Goal: Task Accomplishment & Management: Manage account settings

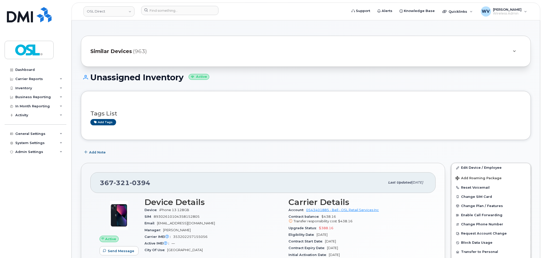
click at [173, 5] on header "OSL Direct Support Alerts Knowledge Base Quicklinks Suspend / Cancel Device Cha…" at bounding box center [305, 12] width 469 height 18
click at [173, 7] on input at bounding box center [179, 10] width 77 height 9
paste input "5142170559"
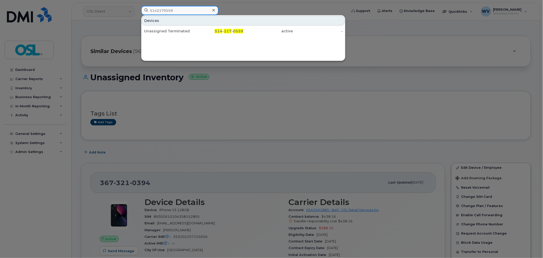
type input "5142170559"
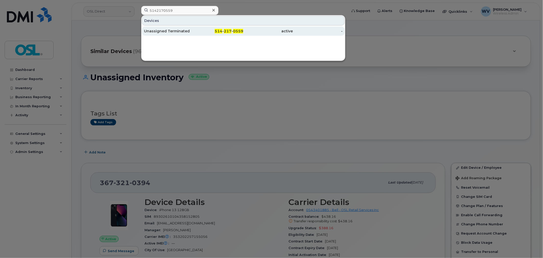
click at [179, 28] on div "Unassigned Terminated" at bounding box center [169, 31] width 50 height 9
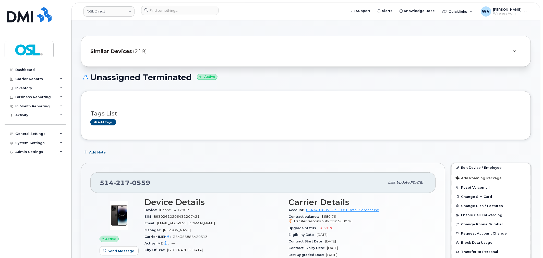
click at [116, 182] on span "217" at bounding box center [122, 183] width 16 height 8
copy span "514 217 0559"
click at [474, 169] on link "Edit Device / Employee" at bounding box center [490, 167] width 79 height 9
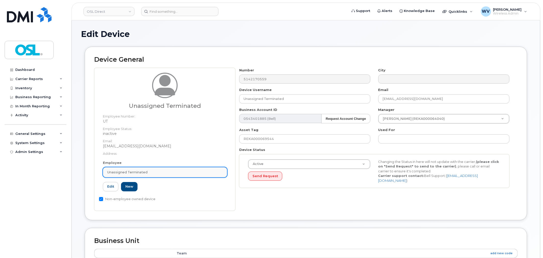
click at [193, 168] on link "Unassigned Terminated" at bounding box center [165, 172] width 124 height 10
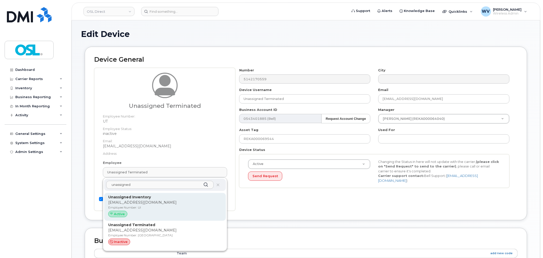
type input "unassigned"
click at [190, 196] on p "Unassigned Inventory" at bounding box center [165, 197] width 114 height 5
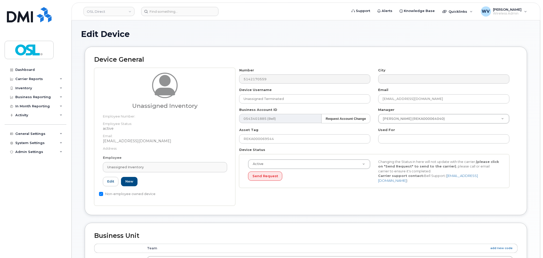
type input "Unassigned Inventory"
type input "support@osldirect.com"
type input "4724252"
type input "UI"
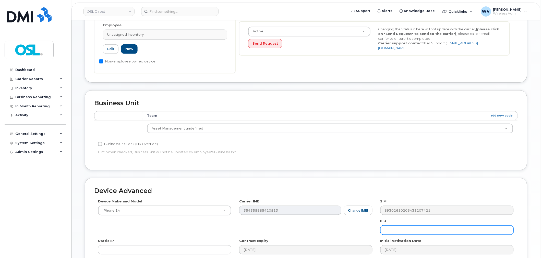
scroll to position [205, 0]
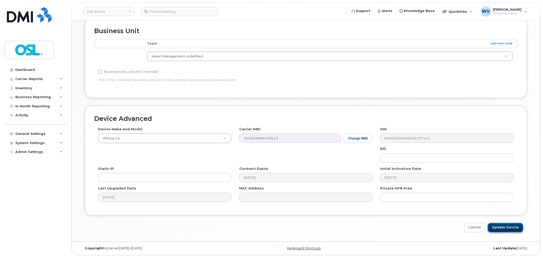
click at [510, 225] on input "Update Device" at bounding box center [505, 227] width 35 height 9
type input "Saving..."
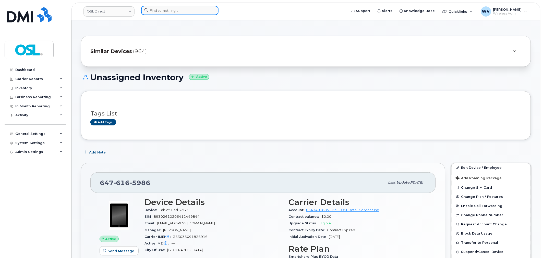
click at [182, 12] on input at bounding box center [179, 10] width 77 height 9
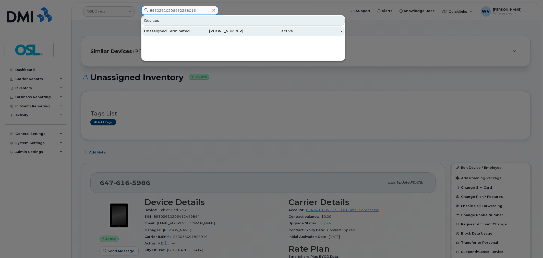
type input "89302610206432288016"
click at [218, 32] on div "416-428-4967" at bounding box center [219, 31] width 50 height 5
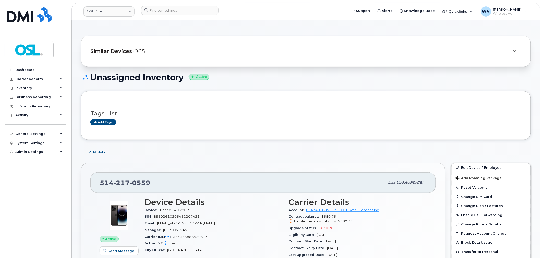
click at [136, 180] on span "0559" at bounding box center [140, 183] width 21 height 8
copy span "[PHONE_NUMBER]"
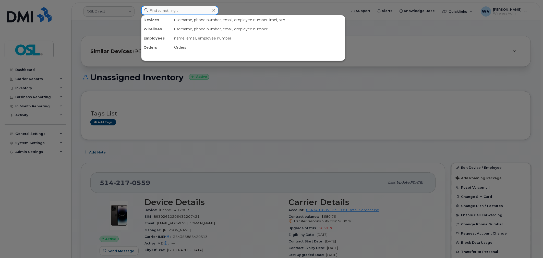
click at [194, 11] on input at bounding box center [179, 10] width 77 height 9
paste input "4169704124"
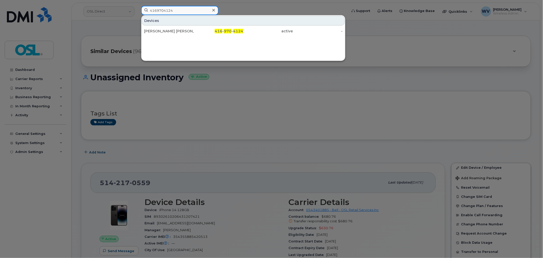
type input "4169704124"
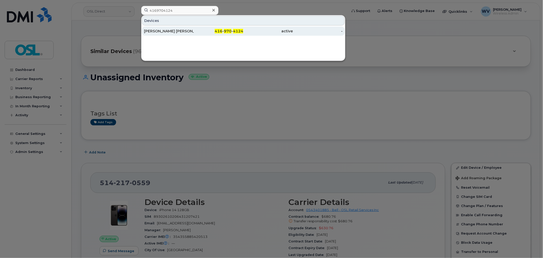
drag, startPoint x: 185, startPoint y: 32, endPoint x: 194, endPoint y: 32, distance: 8.9
click at [184, 32] on div "Kritika Kritika" at bounding box center [169, 31] width 50 height 5
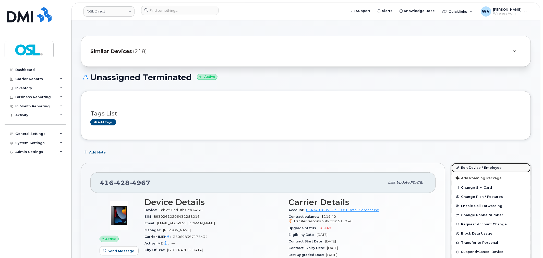
click at [470, 165] on link "Edit Device / Employee" at bounding box center [490, 167] width 79 height 9
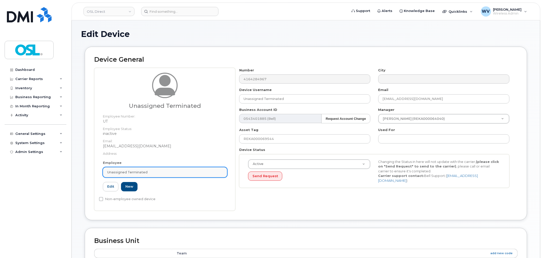
click at [174, 170] on div "Unassigned Terminated" at bounding box center [165, 172] width 116 height 5
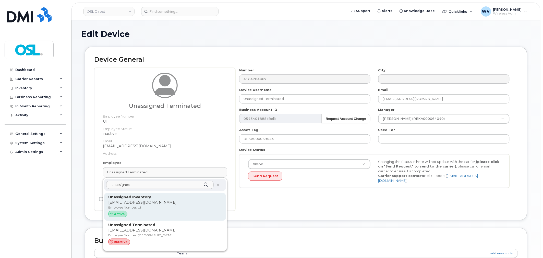
type input "unassigned"
click at [175, 200] on p "support@osldirect.com" at bounding box center [165, 202] width 114 height 5
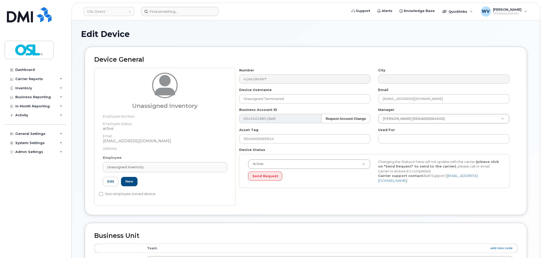
type input "UI"
type input "Unassigned Inventory"
type input "support@osldirect.com"
type input "4724252"
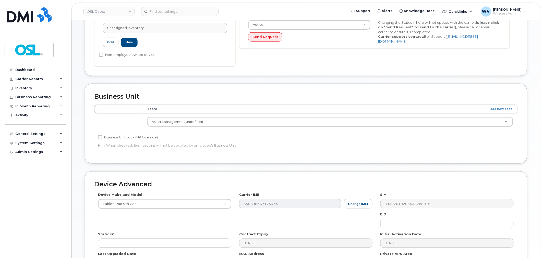
scroll to position [198, 0]
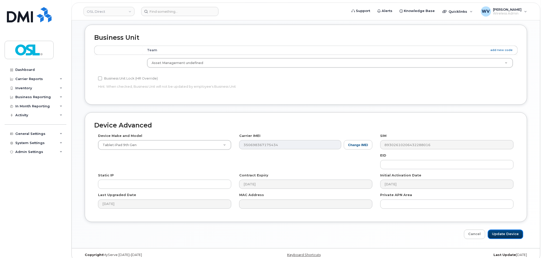
drag, startPoint x: 509, startPoint y: 234, endPoint x: 399, endPoint y: 27, distance: 235.0
click at [510, 234] on input "Update Device" at bounding box center [505, 234] width 35 height 9
type input "Saving..."
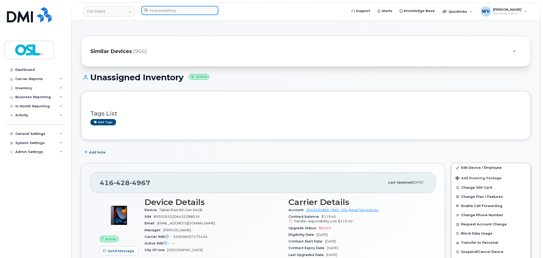
click at [195, 12] on input at bounding box center [179, 10] width 77 height 9
paste input "5874359448"
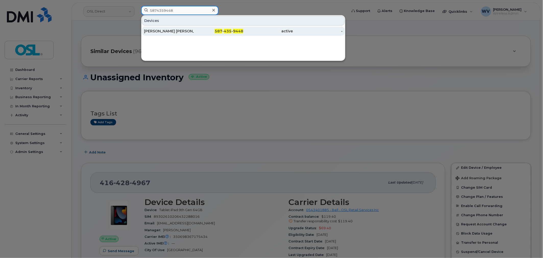
type input "5874359448"
click at [208, 29] on div "587 - 435 - 9448" at bounding box center [219, 31] width 50 height 9
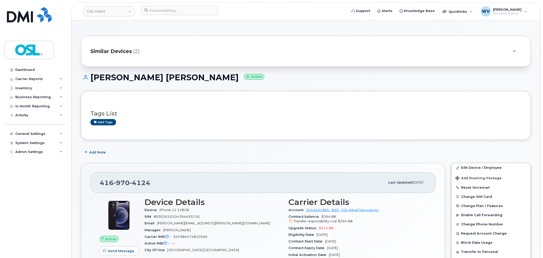
click at [130, 184] on span "4124" at bounding box center [140, 183] width 21 height 8
click at [128, 184] on span "970" at bounding box center [122, 183] width 16 height 8
copy span "[PHONE_NUMBER]"
click at [466, 165] on link "Edit Device / Employee" at bounding box center [490, 167] width 79 height 9
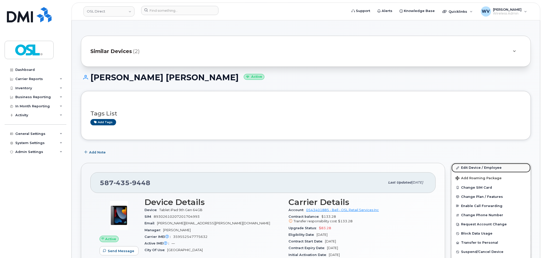
click at [491, 169] on link "Edit Device / Employee" at bounding box center [490, 167] width 79 height 9
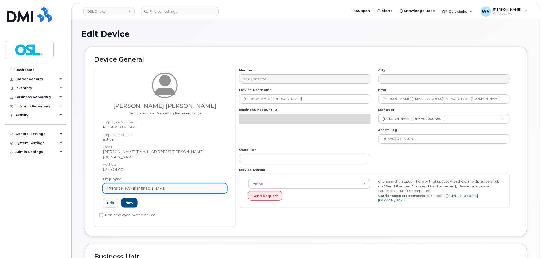
click at [177, 186] on div "[PERSON_NAME] [PERSON_NAME]" at bounding box center [165, 188] width 116 height 5
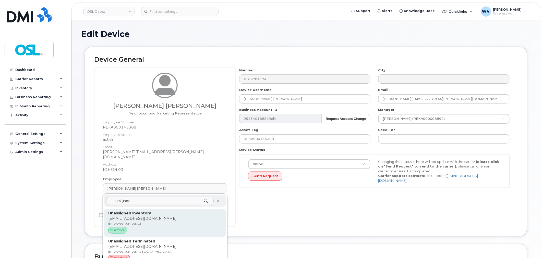
type input "unassigned"
click at [173, 216] on p "support@osldirect.com" at bounding box center [165, 218] width 114 height 5
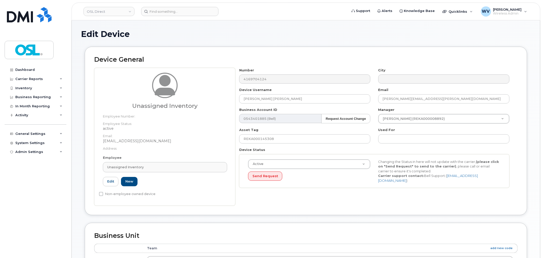
type input "UI"
type input "Unassigned Inventory"
type input "support@osldirect.com"
type input "4724252"
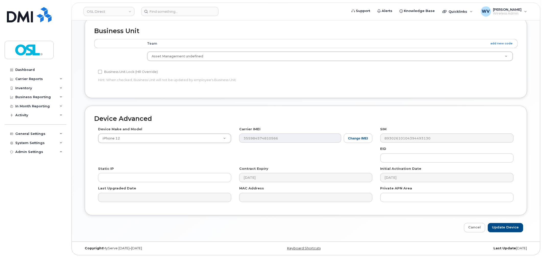
scroll to position [205, 0]
click at [512, 228] on input "Update Device" at bounding box center [505, 227] width 35 height 9
type input "Saving..."
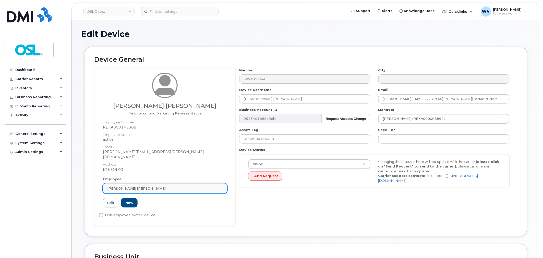
drag, startPoint x: 196, startPoint y: 193, endPoint x: 192, endPoint y: 187, distance: 7.4
click at [194, 190] on div "Employee [PERSON_NAME] [PERSON_NAME] Type first three symbols or more REKA00014…" at bounding box center [165, 194] width 132 height 35
click at [192, 187] on link "[PERSON_NAME] [PERSON_NAME]" at bounding box center [165, 189] width 124 height 10
paste input "unassigned"
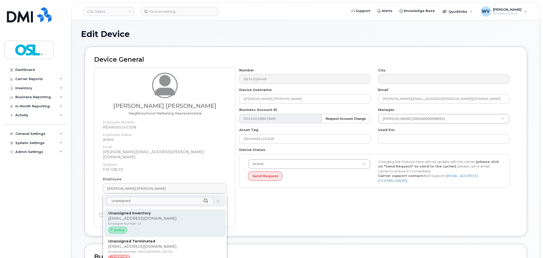
type input "unassigned"
click at [147, 211] on strong "Unassigned Inventory" at bounding box center [129, 213] width 43 height 5
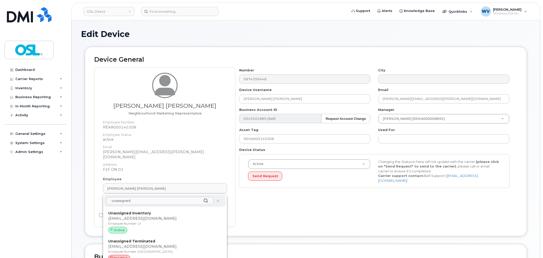
type input "UI"
type input "Unassigned Inventory"
type input "[EMAIL_ADDRESS][DOMAIN_NAME]"
type input "4724252"
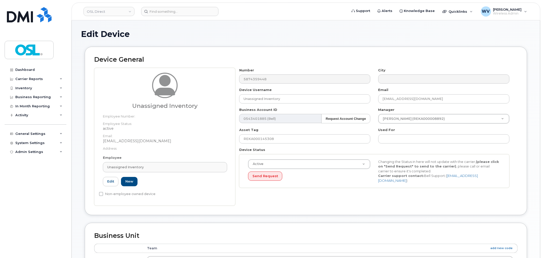
scroll to position [205, 0]
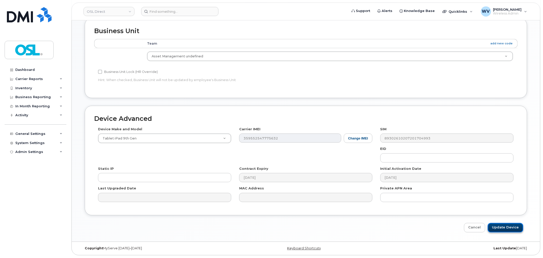
click at [497, 227] on input "Update Device" at bounding box center [505, 227] width 35 height 9
type input "Saving..."
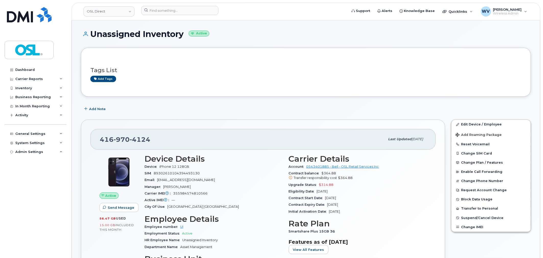
click at [136, 142] on span "4124" at bounding box center [140, 140] width 21 height 8
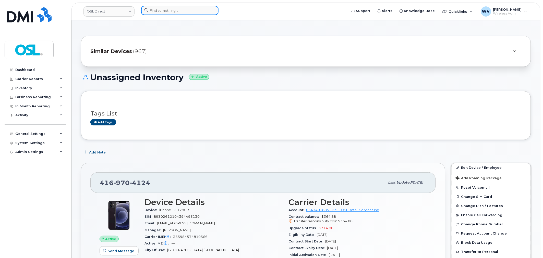
click at [169, 12] on input at bounding box center [179, 10] width 77 height 9
paste input "5062710177"
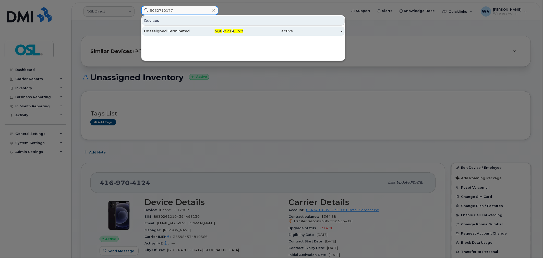
type input "5062710177"
drag, startPoint x: 180, startPoint y: 32, endPoint x: 181, endPoint y: 34, distance: 3.1
click at [180, 32] on div "Unassigned Terminated" at bounding box center [169, 31] width 50 height 5
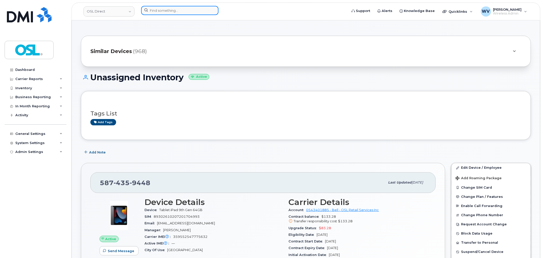
click at [169, 8] on input at bounding box center [179, 10] width 77 height 9
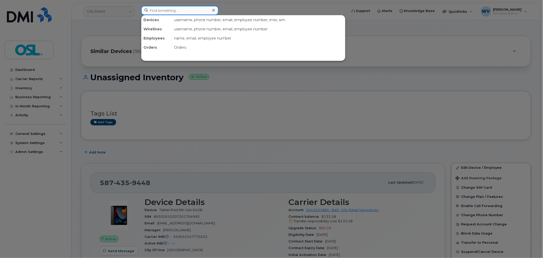
click at [169, 10] on input at bounding box center [179, 10] width 77 height 9
paste input "4166596328"
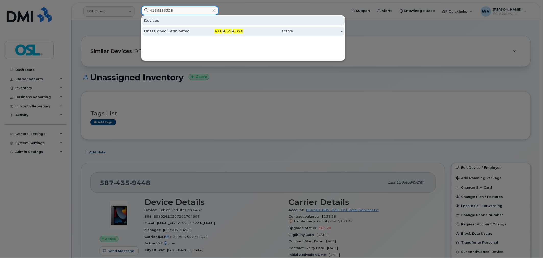
type input "4166596328"
click at [179, 29] on div "Unassigned Terminated" at bounding box center [169, 31] width 50 height 5
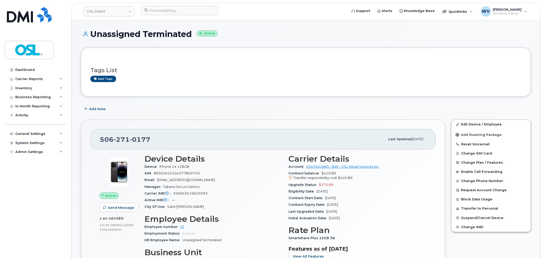
click at [136, 136] on span "0177" at bounding box center [140, 140] width 21 height 8
copy span "[PHONE_NUMBER]"
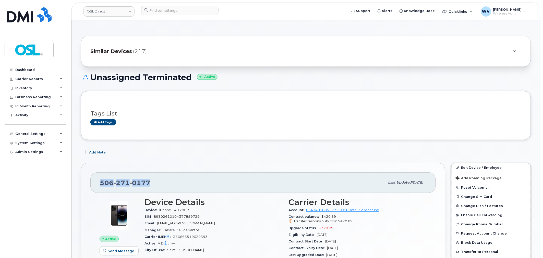
copy span "[PHONE_NUMBER]"
click at [466, 168] on link "Edit Device / Employee" at bounding box center [490, 167] width 79 height 9
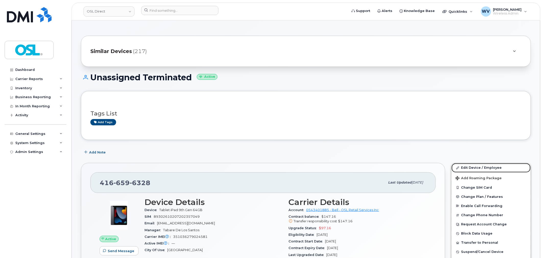
drag, startPoint x: 462, startPoint y: 169, endPoint x: 394, endPoint y: 31, distance: 154.2
click at [463, 168] on link "Edit Device / Employee" at bounding box center [490, 167] width 79 height 9
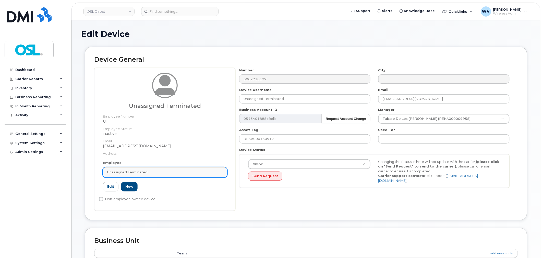
click at [169, 175] on link "Unassigned Terminated" at bounding box center [165, 172] width 124 height 10
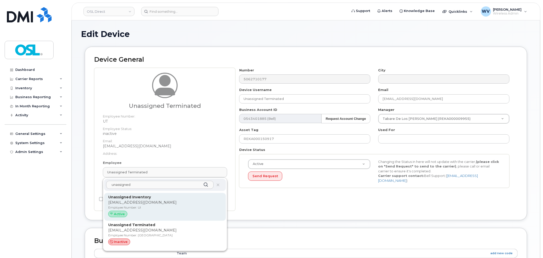
type input "unassigned"
click at [158, 197] on p "Unassigned Inventory" at bounding box center [165, 197] width 114 height 5
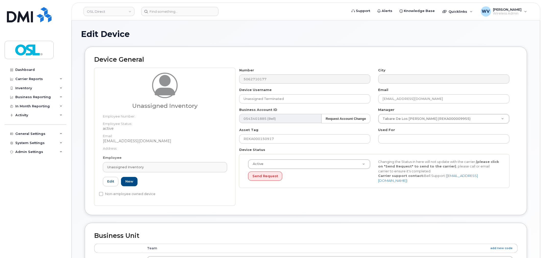
type input "UI"
type input "Unassigned Inventory"
type input "[EMAIL_ADDRESS][DOMAIN_NAME]"
type input "4724252"
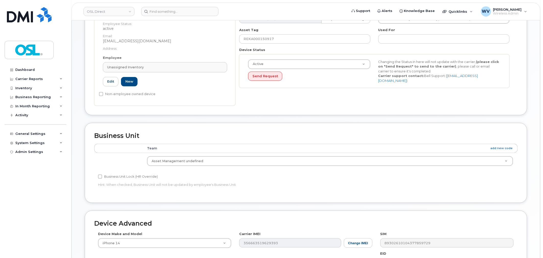
scroll to position [205, 0]
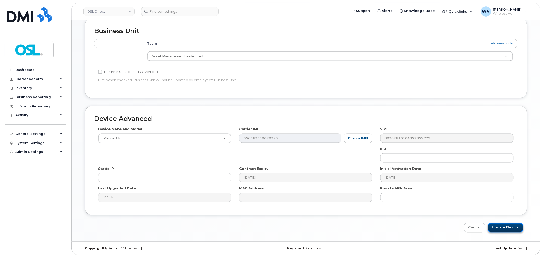
click at [514, 226] on input "Update Device" at bounding box center [505, 227] width 35 height 9
type input "Saving..."
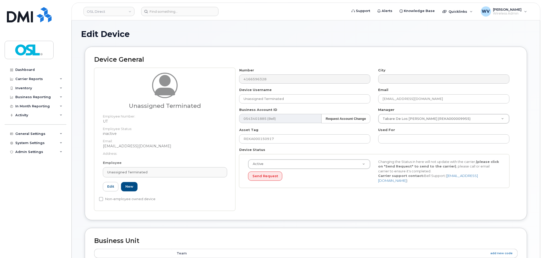
click at [178, 178] on div "Employee Unassigned Terminated Type first three symbols or more UT Edit New" at bounding box center [165, 178] width 132 height 35
click at [177, 168] on div "Employee Unassigned Terminated Type first three symbols or more UT Edit New" at bounding box center [165, 178] width 132 height 35
click at [175, 173] on div "Unassigned Terminated" at bounding box center [165, 172] width 116 height 5
paste input "unassigned"
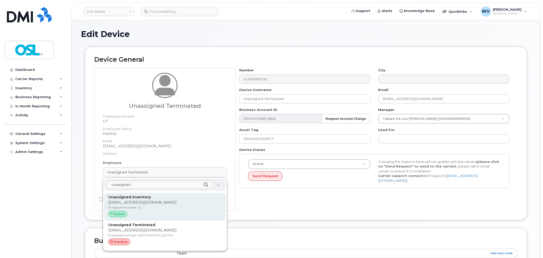
type input "unassigned"
click at [168, 209] on p "Employee Number: UI" at bounding box center [165, 207] width 114 height 5
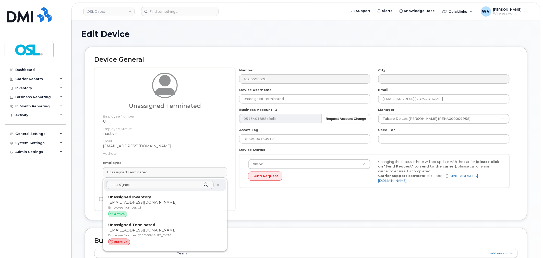
type input "UI"
type input "Unassigned Inventory"
type input "support@osldirect.com"
type input "4724252"
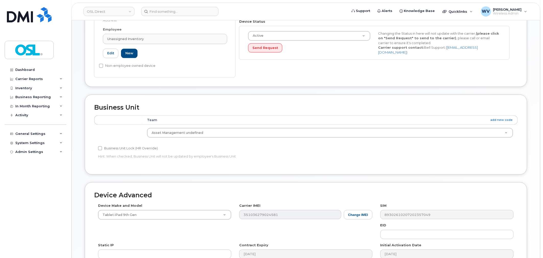
scroll to position [198, 0]
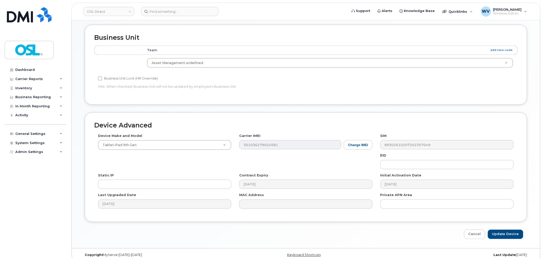
click at [498, 230] on div "Device Advanced Device Make and Model Tablet iPad 9th Gen Android TCL 502 Watch…" at bounding box center [306, 176] width 450 height 127
click at [499, 232] on input "Update Device" at bounding box center [505, 234] width 35 height 9
type input "Saving..."
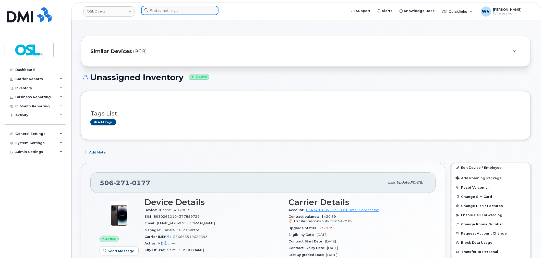
click at [181, 14] on input at bounding box center [179, 10] width 77 height 9
paste input "7097259380"
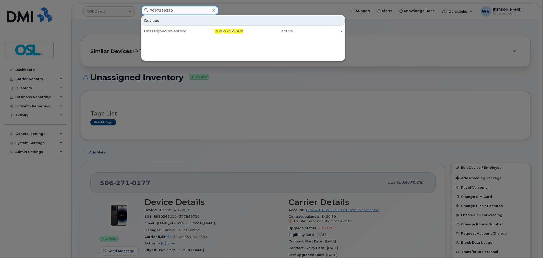
type input "7097259380"
drag, startPoint x: 184, startPoint y: 30, endPoint x: 202, endPoint y: 25, distance: 19.4
click at [184, 30] on div "Unassigned Inventory" at bounding box center [169, 31] width 50 height 5
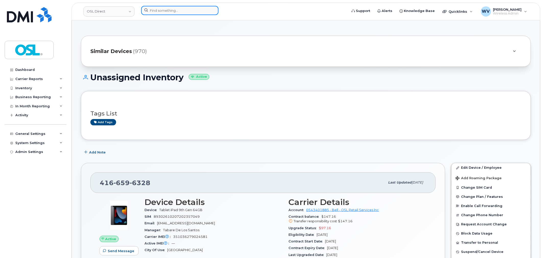
click at [164, 12] on input at bounding box center [179, 10] width 77 height 9
paste input "4162099677"
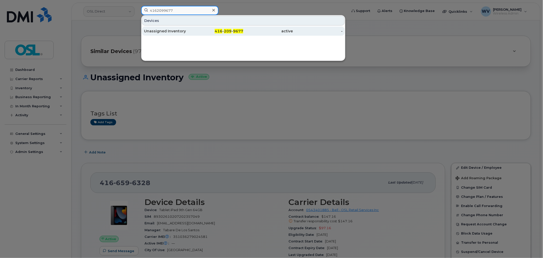
type input "4162099677"
click at [173, 33] on div "Unassigned Inventory" at bounding box center [169, 31] width 50 height 5
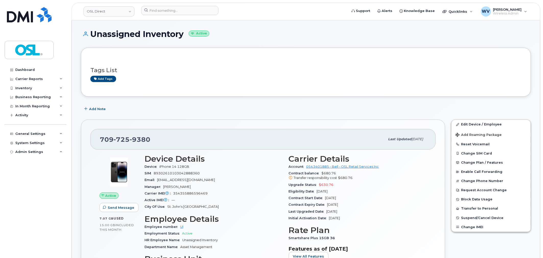
click at [139, 137] on span "9380" at bounding box center [140, 140] width 21 height 8
copy span "709 725 9380"
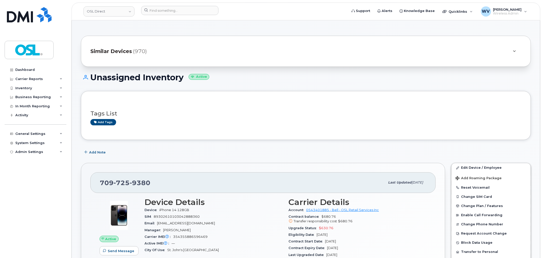
click at [203, 4] on header "OSL Direct Support Alerts Knowledge Base Quicklinks Suspend / Cancel Device Cha…" at bounding box center [305, 12] width 469 height 18
click at [203, 13] on input at bounding box center [179, 10] width 77 height 9
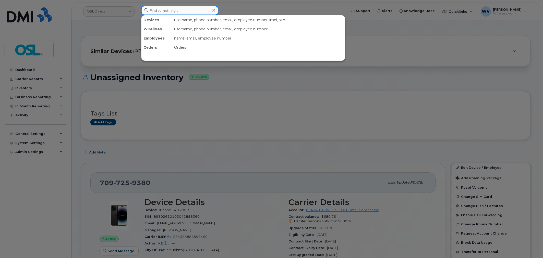
type input "V"
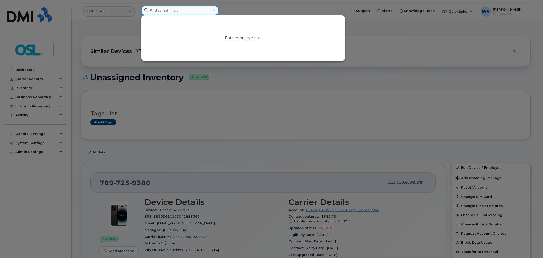
paste input "4384554445"
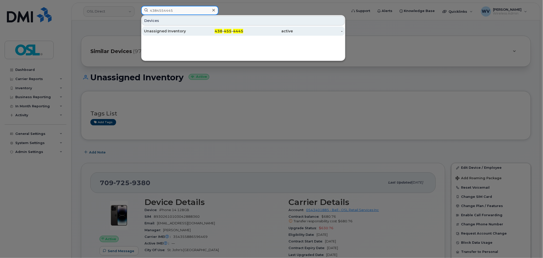
type input "4384554445"
click at [191, 30] on div "Unassigned Inventory" at bounding box center [169, 31] width 50 height 5
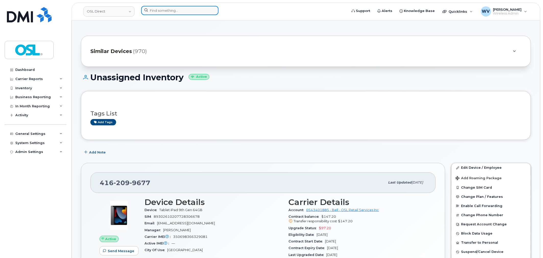
click at [186, 10] on input at bounding box center [179, 10] width 77 height 9
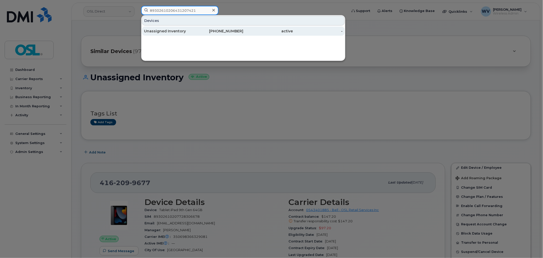
type input "89302610206431207421"
click at [203, 29] on div "[PHONE_NUMBER]" at bounding box center [219, 31] width 50 height 5
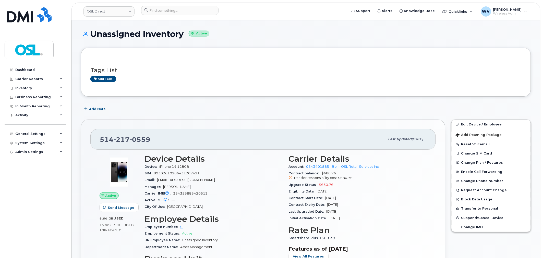
click at [123, 143] on span "217" at bounding box center [122, 140] width 16 height 8
copy span "[PHONE_NUMBER]"
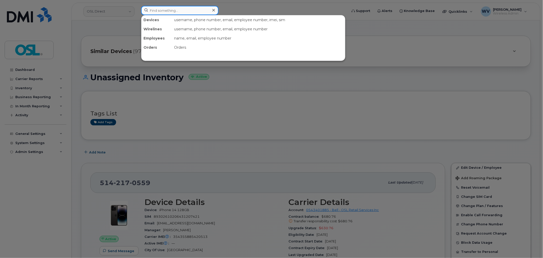
click at [177, 12] on input at bounding box center [179, 10] width 77 height 9
click at [197, 8] on input at bounding box center [179, 10] width 77 height 9
paste input "4165790496"
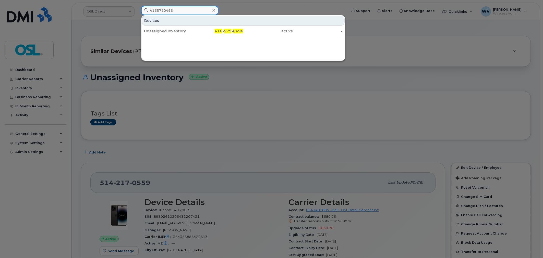
type input "4165790496"
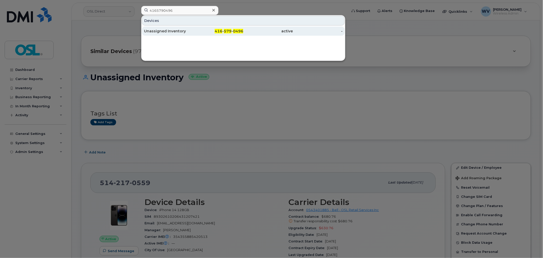
click at [182, 30] on div "Unassigned Inventory" at bounding box center [169, 31] width 50 height 5
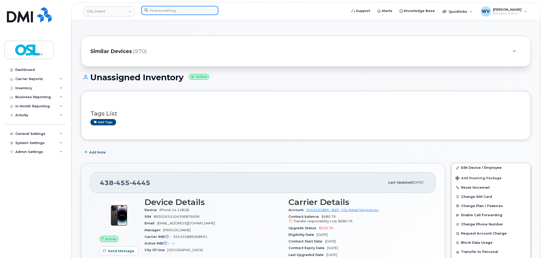
click at [205, 11] on input at bounding box center [179, 10] width 77 height 9
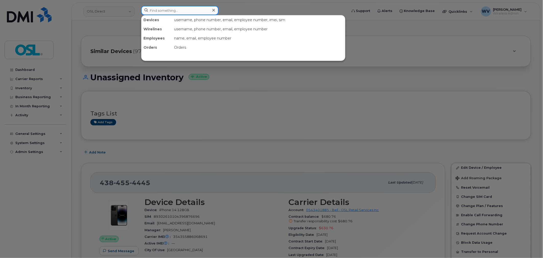
paste input "4313748740"
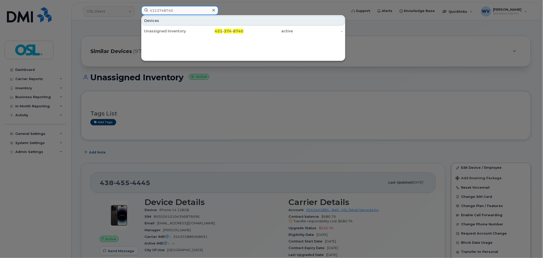
type input "4313748740"
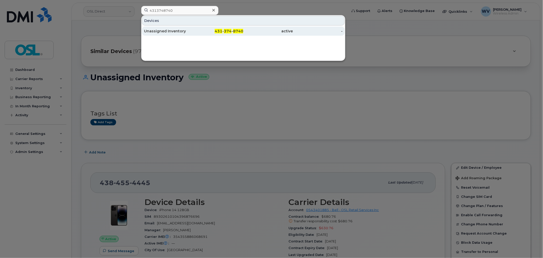
click at [195, 30] on div "431 - 374 - 8740" at bounding box center [219, 31] width 50 height 5
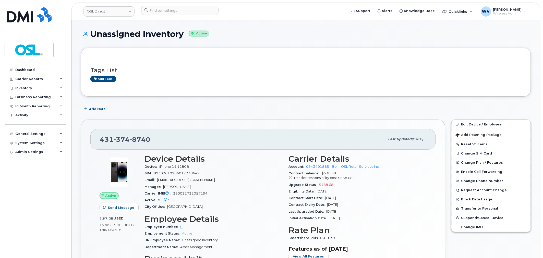
click at [142, 139] on span "8740" at bounding box center [140, 140] width 21 height 8
copy span "[PHONE_NUMBER]"
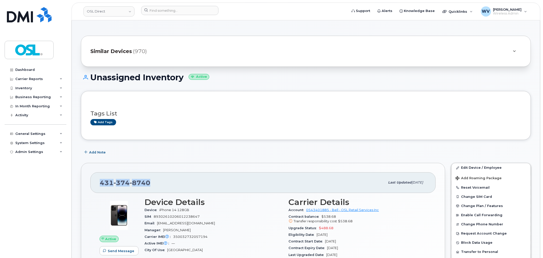
copy span "[PHONE_NUMBER]"
click at [192, 15] on div at bounding box center [242, 11] width 211 height 11
click at [190, 9] on input at bounding box center [179, 10] width 77 height 9
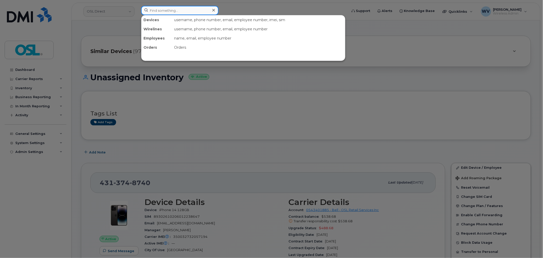
paste input "4165225096"
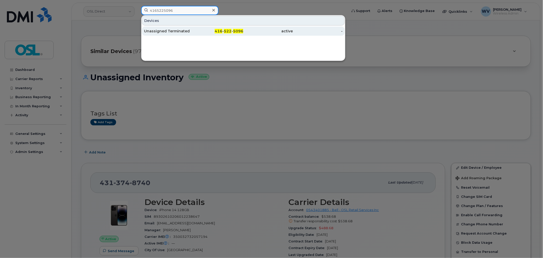
type input "4165225096"
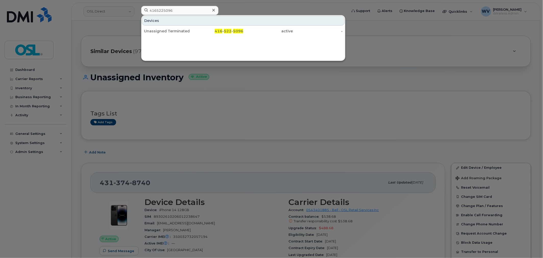
drag, startPoint x: 189, startPoint y: 32, endPoint x: 248, endPoint y: 3, distance: 65.5
click at [189, 32] on div "Unassigned Terminated" at bounding box center [169, 31] width 50 height 5
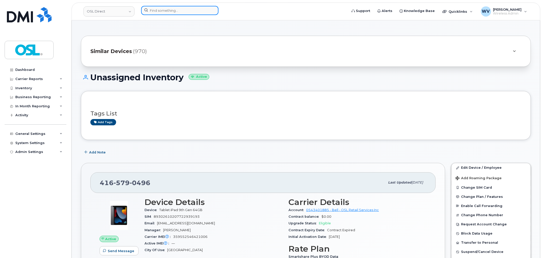
click at [178, 9] on input at bounding box center [179, 10] width 77 height 9
paste input "6473958487"
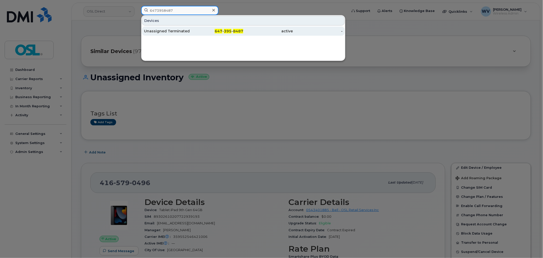
type input "6473958487"
click at [180, 34] on div "Unassigned Terminated" at bounding box center [169, 31] width 50 height 9
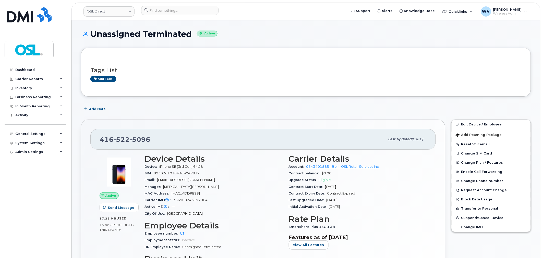
click at [112, 139] on span "[PHONE_NUMBER]" at bounding box center [125, 140] width 51 height 8
copy span "[PHONE_NUMBER]"
